Goal: Entertainment & Leisure: Consume media (video, audio)

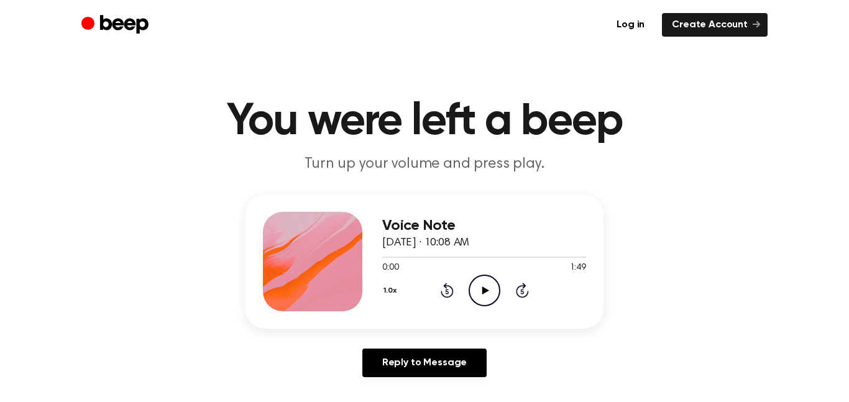
click at [477, 301] on icon "Play Audio" at bounding box center [485, 291] width 32 height 32
click at [480, 287] on icon "Pause Audio" at bounding box center [485, 291] width 32 height 32
click at [476, 288] on icon "Play Audio" at bounding box center [485, 291] width 32 height 32
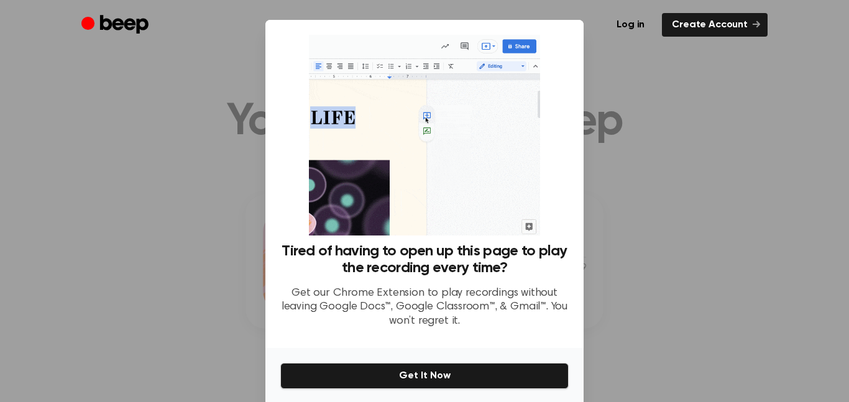
click at [654, 204] on div at bounding box center [424, 201] width 849 height 402
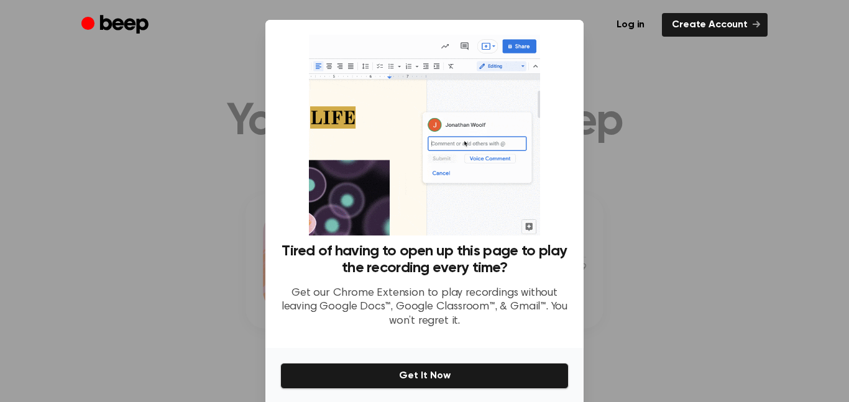
scroll to position [47, 0]
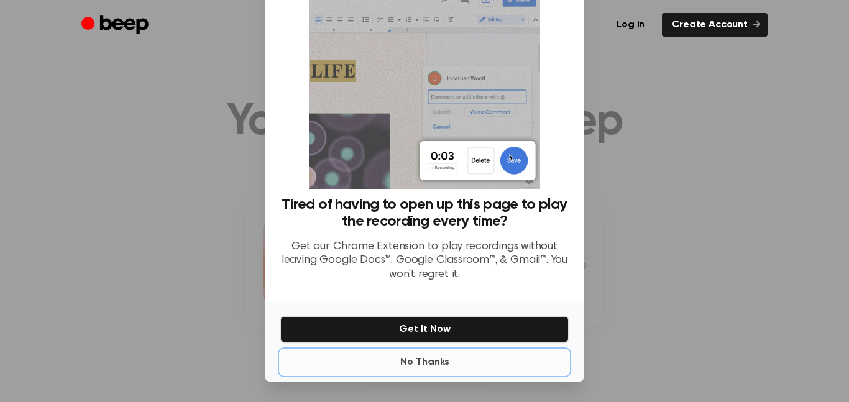
click at [423, 364] on button "No Thanks" at bounding box center [424, 362] width 288 height 25
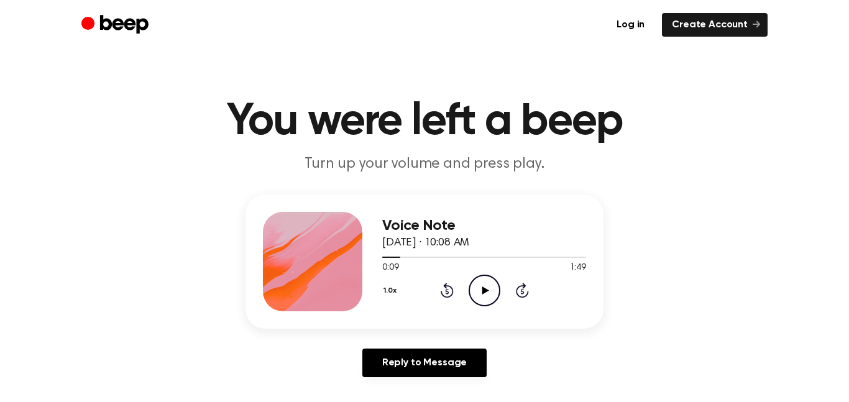
click at [477, 293] on icon "Play Audio" at bounding box center [485, 291] width 32 height 32
click at [519, 287] on icon at bounding box center [522, 290] width 13 height 15
click at [445, 280] on div "1.0x Rewind 5 seconds Pause Audio Skip 5 seconds" at bounding box center [484, 291] width 204 height 32
click at [449, 288] on icon "Rewind 5 seconds" at bounding box center [447, 290] width 14 height 16
click at [524, 295] on icon at bounding box center [522, 290] width 13 height 15
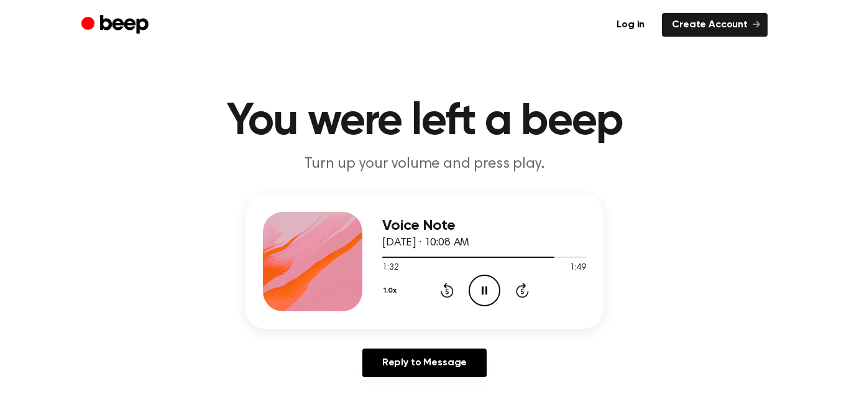
click at [521, 289] on icon "Skip 5 seconds" at bounding box center [522, 290] width 14 height 16
click at [490, 289] on icon "Play Audio" at bounding box center [485, 291] width 32 height 32
click at [489, 290] on icon "Pause Audio" at bounding box center [485, 291] width 32 height 32
click at [488, 288] on icon "Play Audio" at bounding box center [485, 291] width 32 height 32
click at [445, 298] on div "1.0x Rewind 5 seconds Pause Audio Skip 5 seconds" at bounding box center [484, 291] width 204 height 32
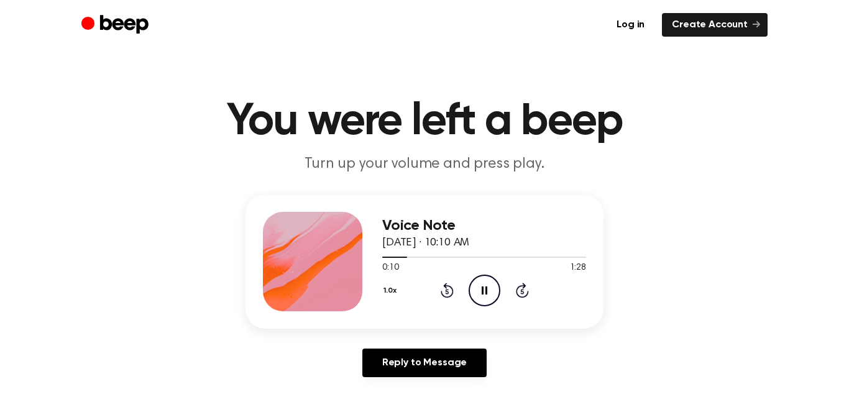
click at [445, 298] on div "1.0x Rewind 5 seconds Pause Audio Skip 5 seconds" at bounding box center [484, 291] width 204 height 32
click at [446, 291] on icon "Rewind 5 seconds" at bounding box center [447, 290] width 14 height 16
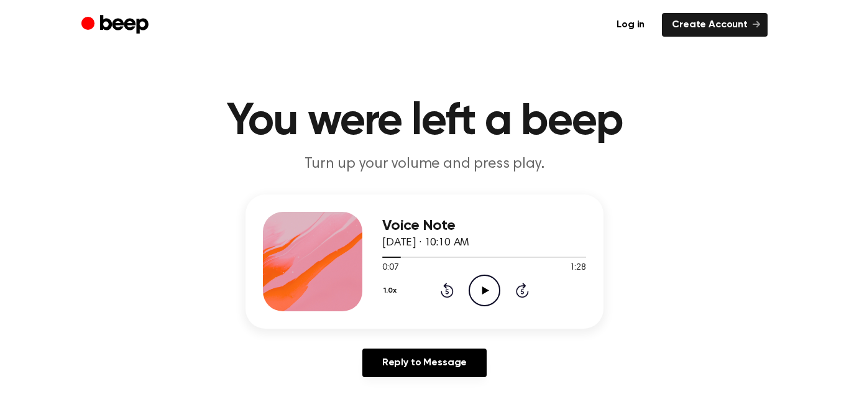
click at [481, 290] on icon "Play Audio" at bounding box center [485, 291] width 32 height 32
click at [454, 283] on div "1.0x Rewind 5 seconds Pause Audio Skip 5 seconds" at bounding box center [484, 291] width 204 height 32
click at [449, 285] on icon at bounding box center [447, 290] width 13 height 15
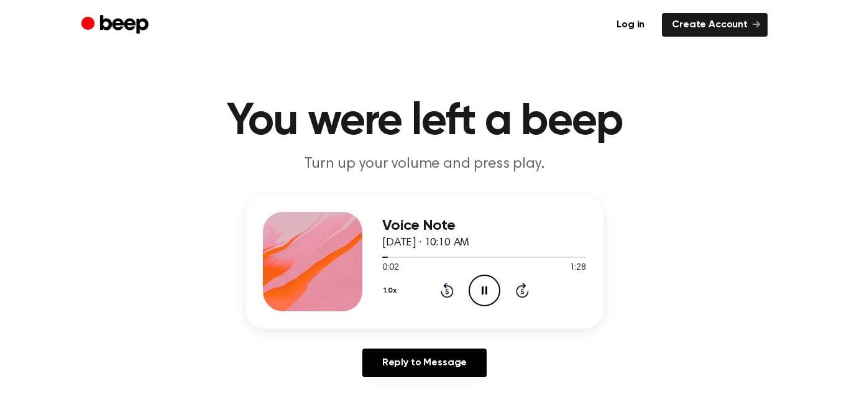
click at [449, 285] on icon at bounding box center [447, 290] width 13 height 15
click at [523, 285] on icon at bounding box center [522, 290] width 13 height 15
click at [527, 287] on icon "Skip 5 seconds" at bounding box center [522, 290] width 14 height 16
click at [485, 298] on icon "Pause Audio" at bounding box center [485, 291] width 32 height 32
